Goal: Check status: Check status

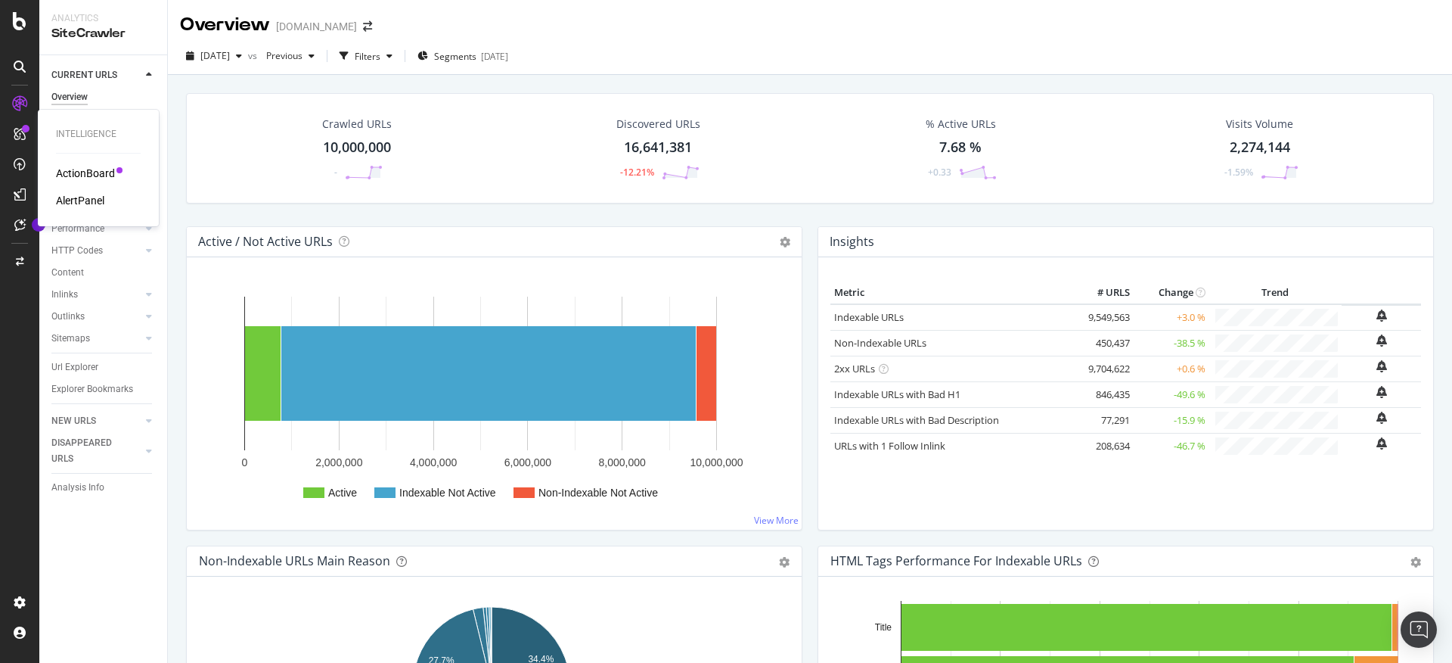
click at [104, 175] on div "ActionBoard" at bounding box center [85, 173] width 59 height 15
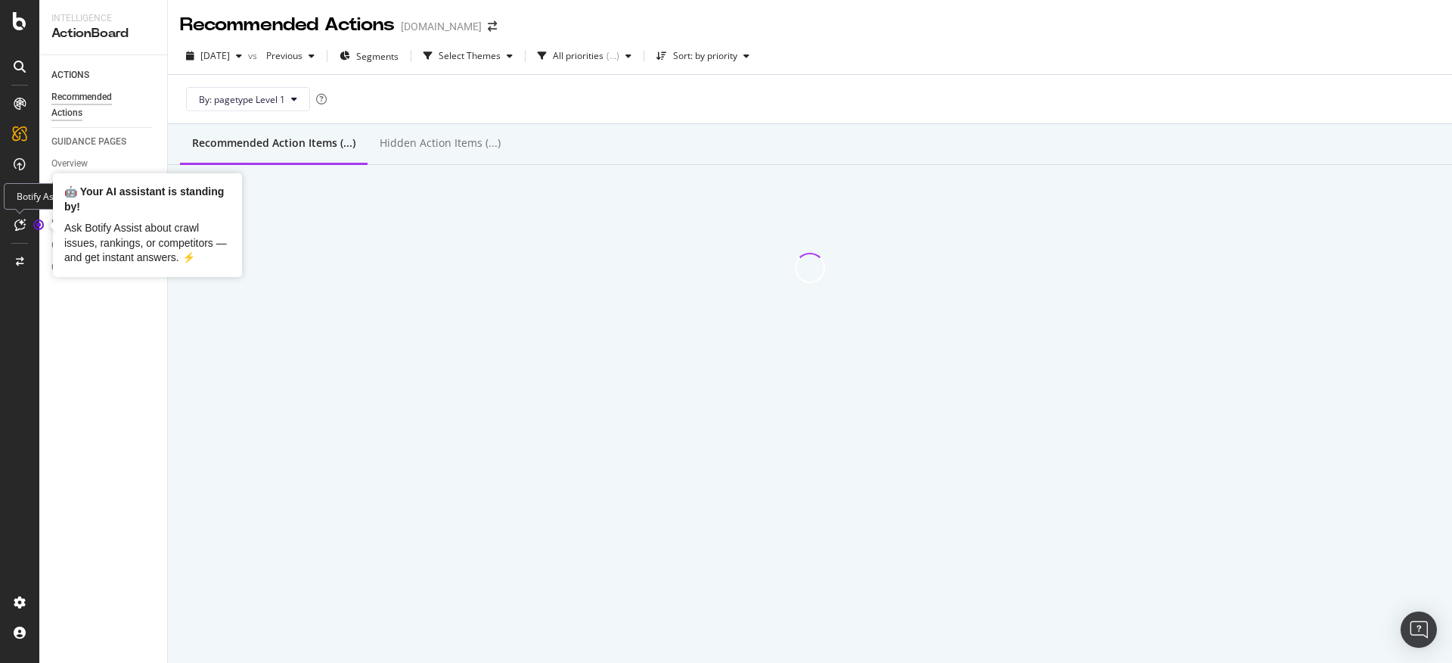
click at [37, 228] on circle "Tooltip anchor" at bounding box center [38, 224] width 9 height 9
click at [126, 225] on div "Ask Botify Assist about crawl issues, rankings, or competitors — and get instan…" at bounding box center [147, 243] width 166 height 45
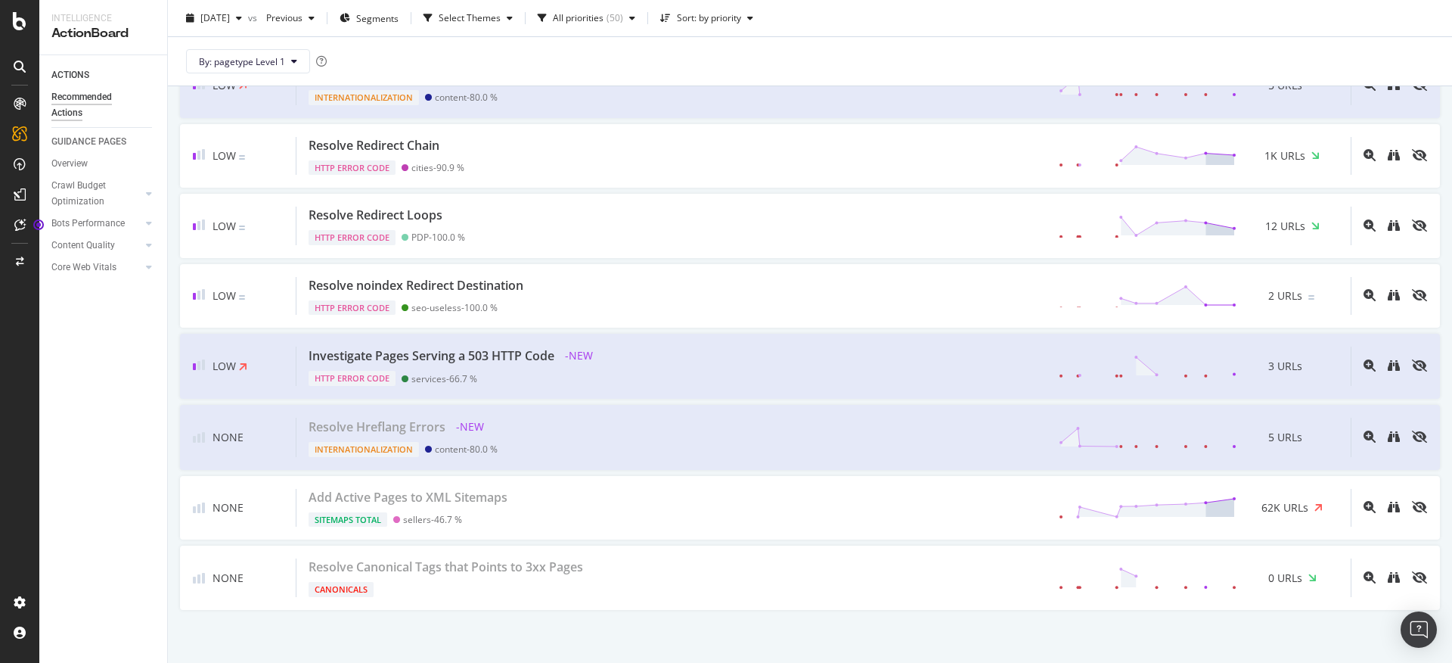
scroll to position [3278, 0]
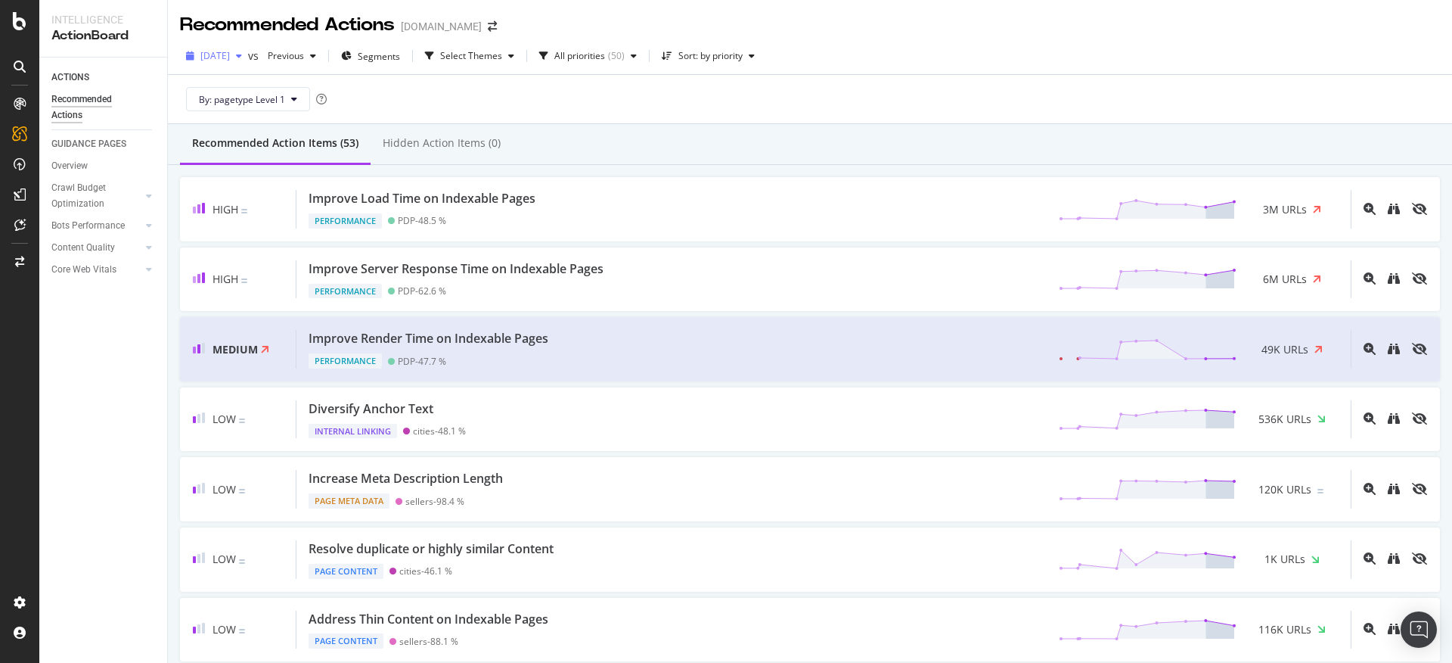
click at [242, 60] on icon "button" at bounding box center [239, 55] width 6 height 9
click at [560, 106] on div "By: pagetype Level 1" at bounding box center [810, 99] width 1260 height 48
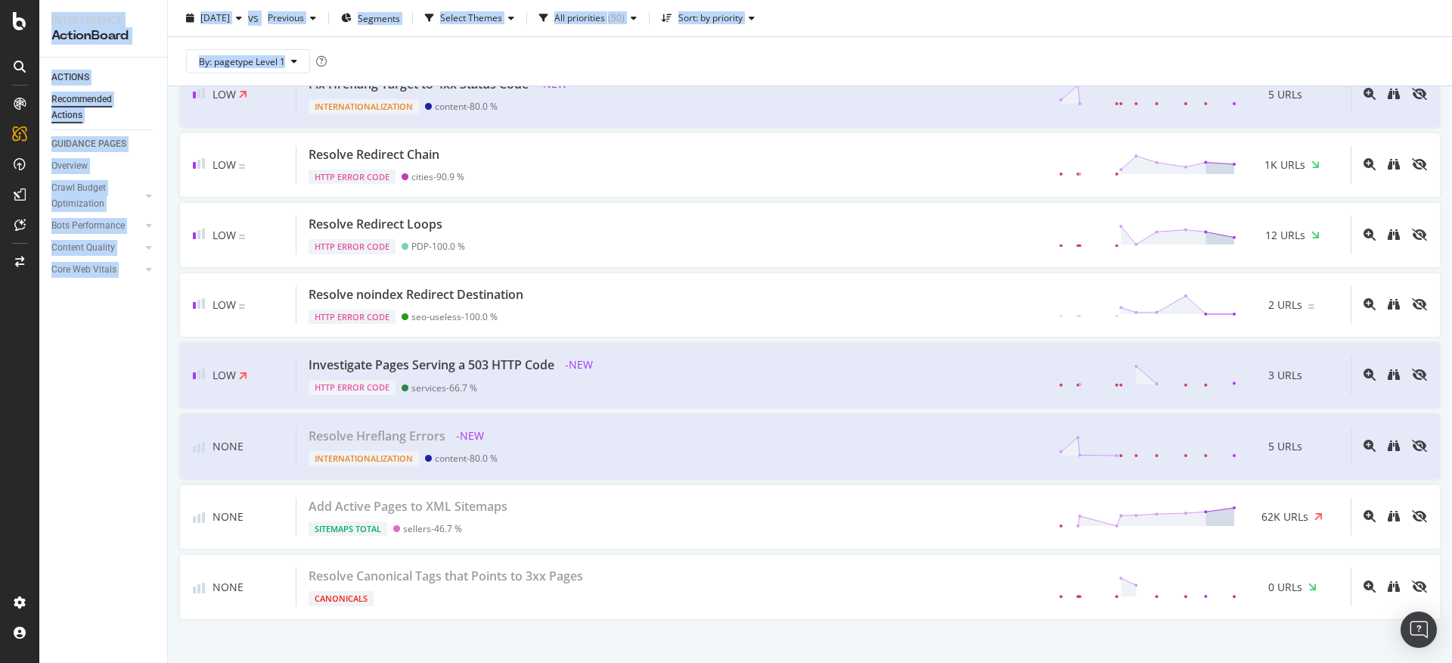
scroll to position [3287, 0]
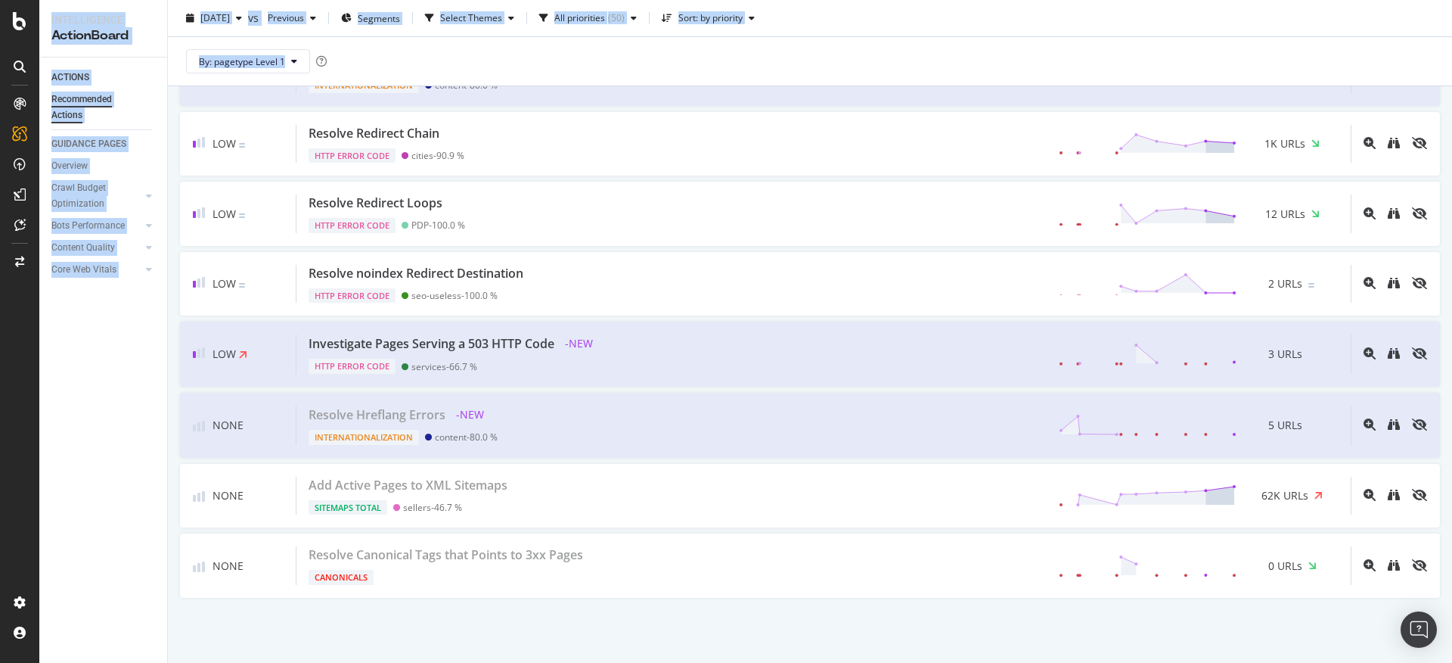
drag, startPoint x: 180, startPoint y: 172, endPoint x: 1301, endPoint y: 674, distance: 1228.1
click at [1301, 662] on html "Intelligence ActionBoard ACTIONS Recommended Actions GUIDANCE PAGES Overview Cr…" at bounding box center [726, 331] width 1452 height 663
copy div "High Improve Load Time on Indexable Pages Performance PDP - 48.5 % 3M URLs High…"
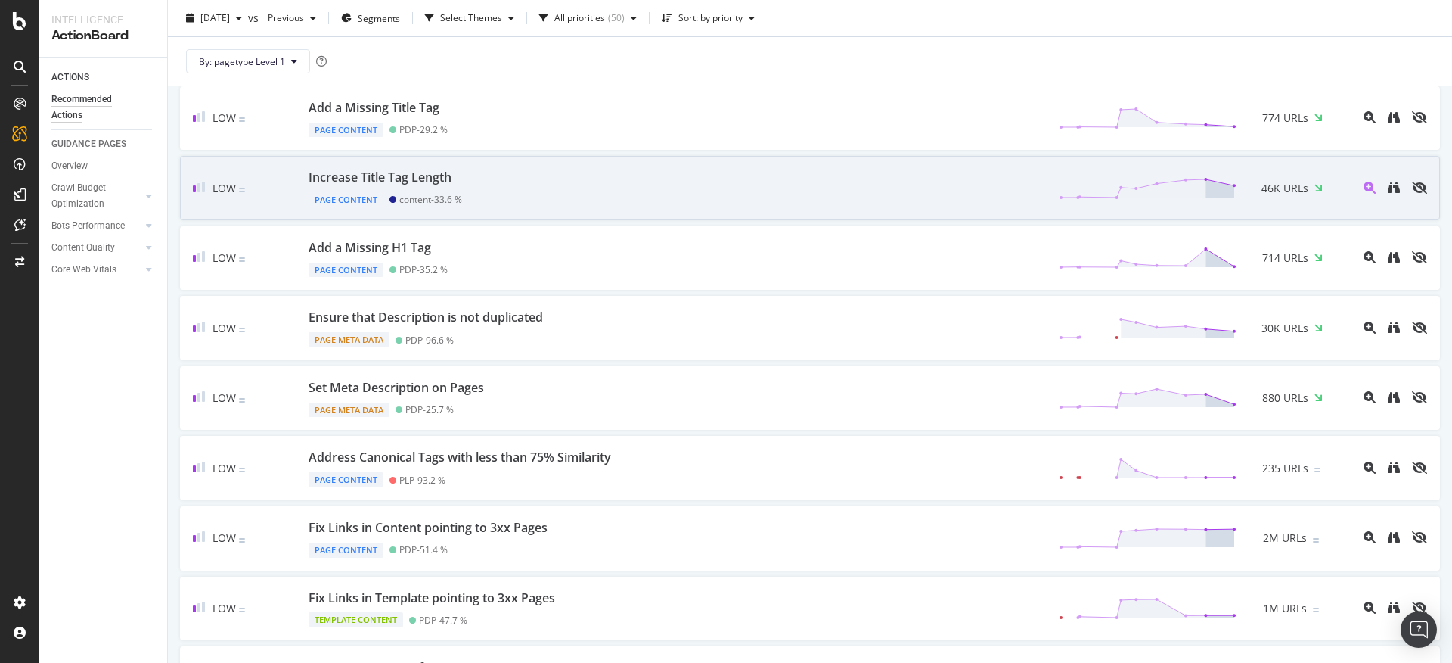
scroll to position [0, 0]
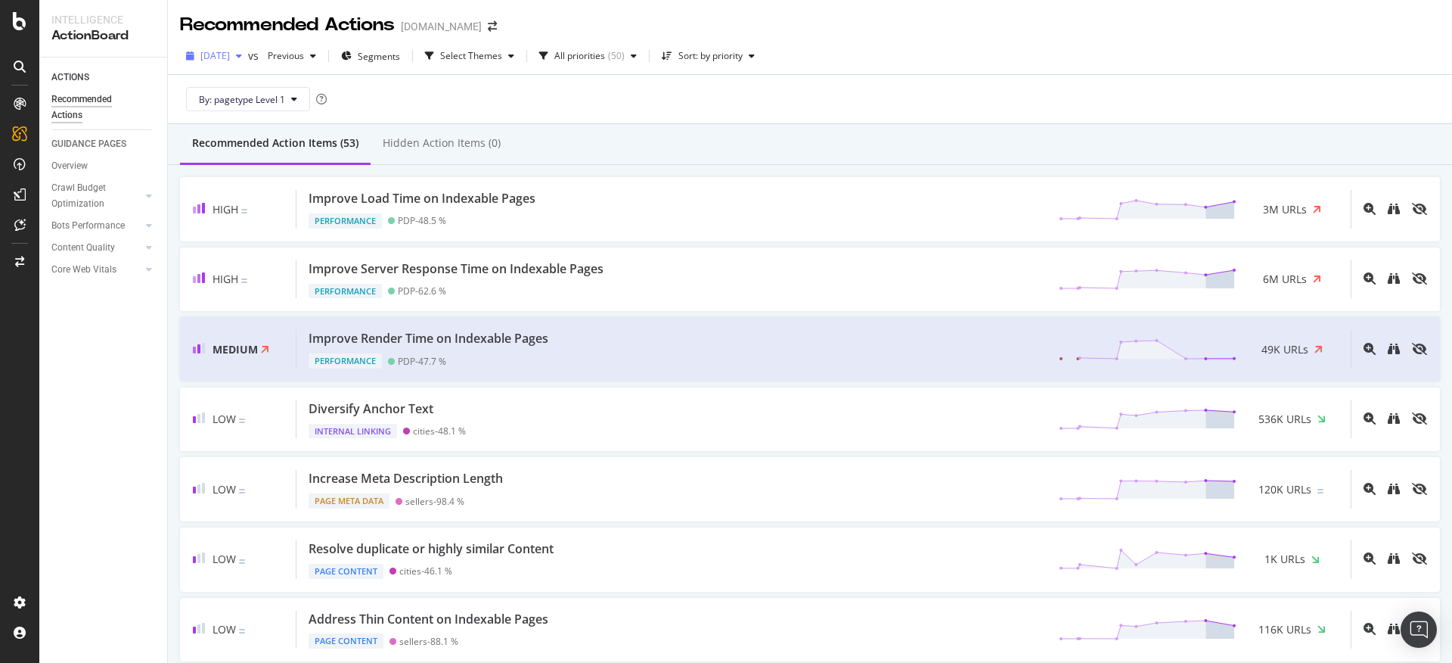
click at [230, 57] on span "[DATE]" at bounding box center [215, 55] width 30 height 13
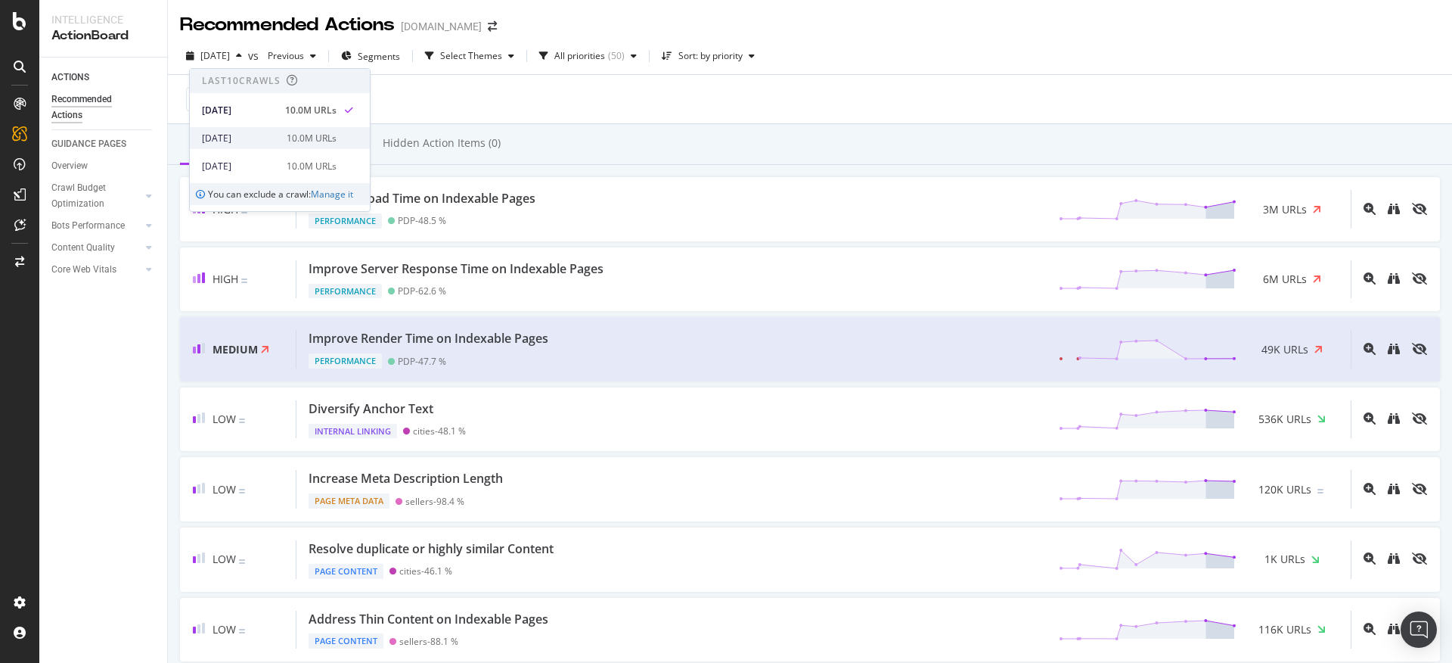
click at [287, 140] on div "10.0M URLs" at bounding box center [312, 139] width 50 height 14
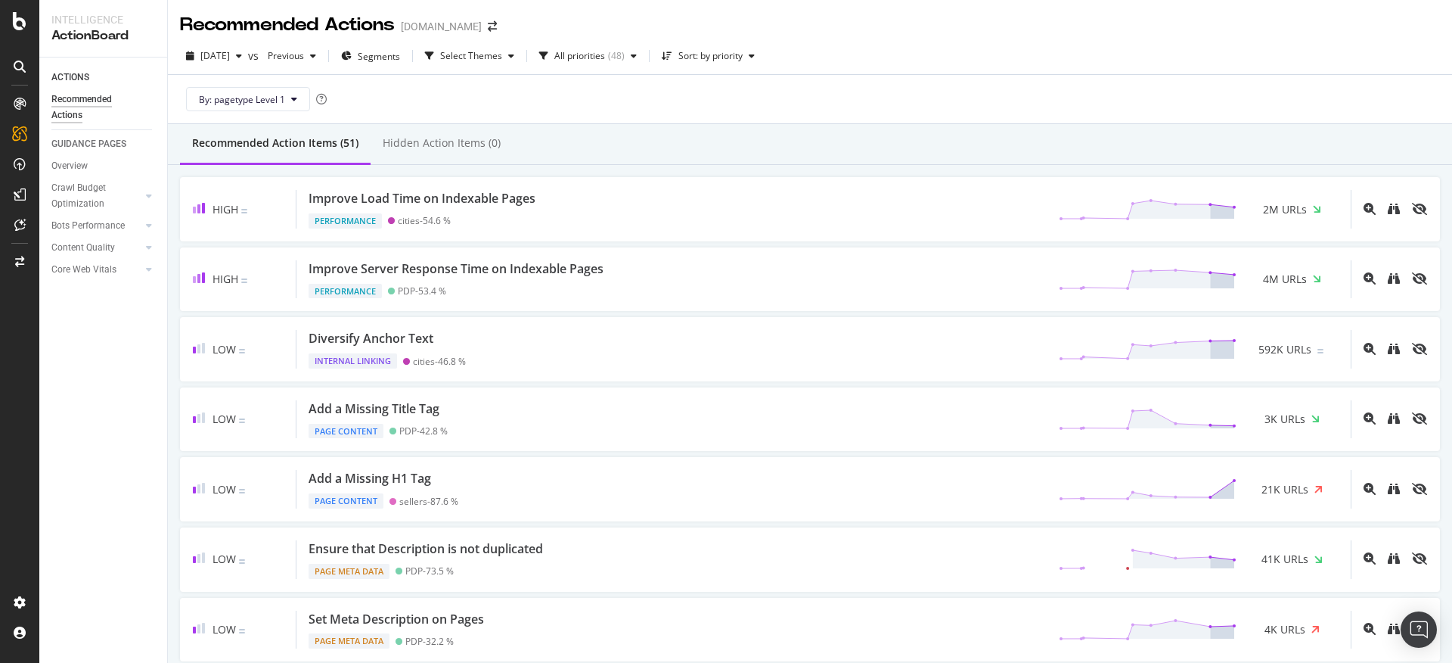
click at [911, 66] on div "2025 Jun. 24th vs Previous Segments Select Themes All priorities ( 48 ) Sort: b…" at bounding box center [810, 59] width 1284 height 30
click at [230, 58] on span "2025 Jun. 24th" at bounding box center [215, 55] width 30 height 13
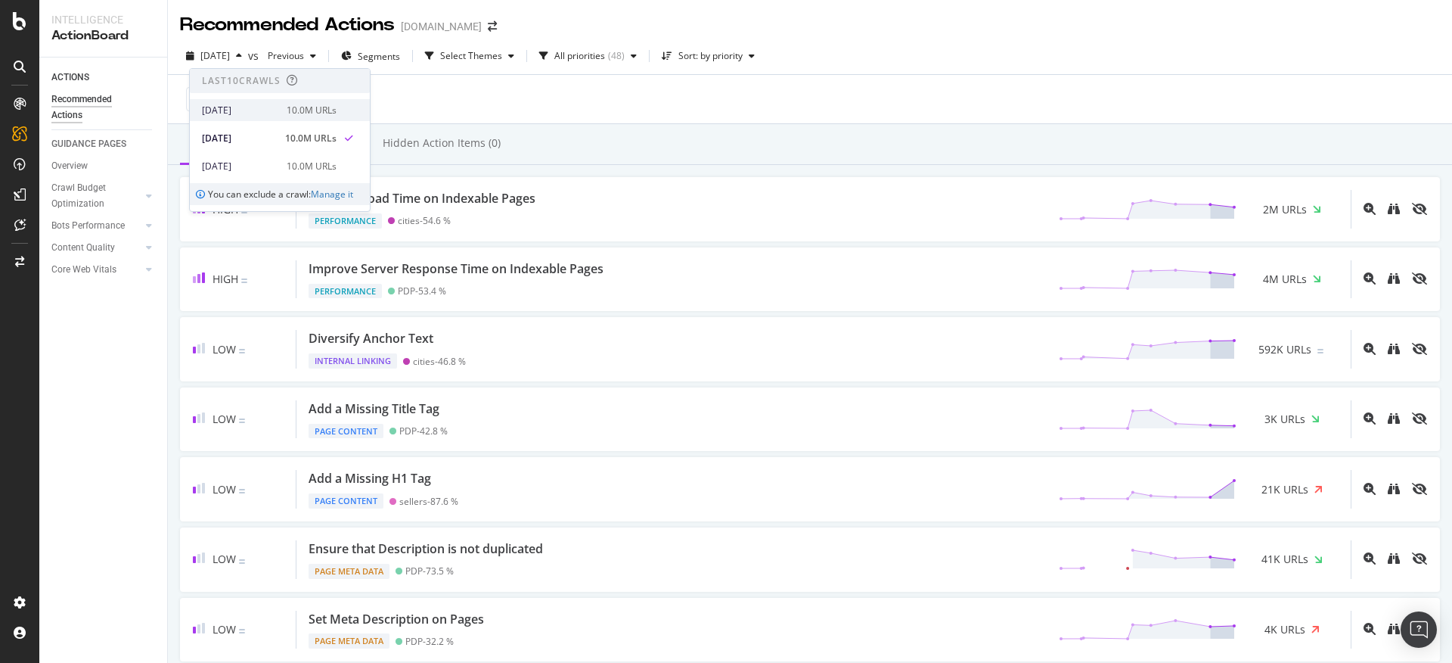
click at [277, 102] on div "2025 Aug. 10th 10.0M URLs" at bounding box center [280, 110] width 180 height 22
